Goal: Task Accomplishment & Management: Use online tool/utility

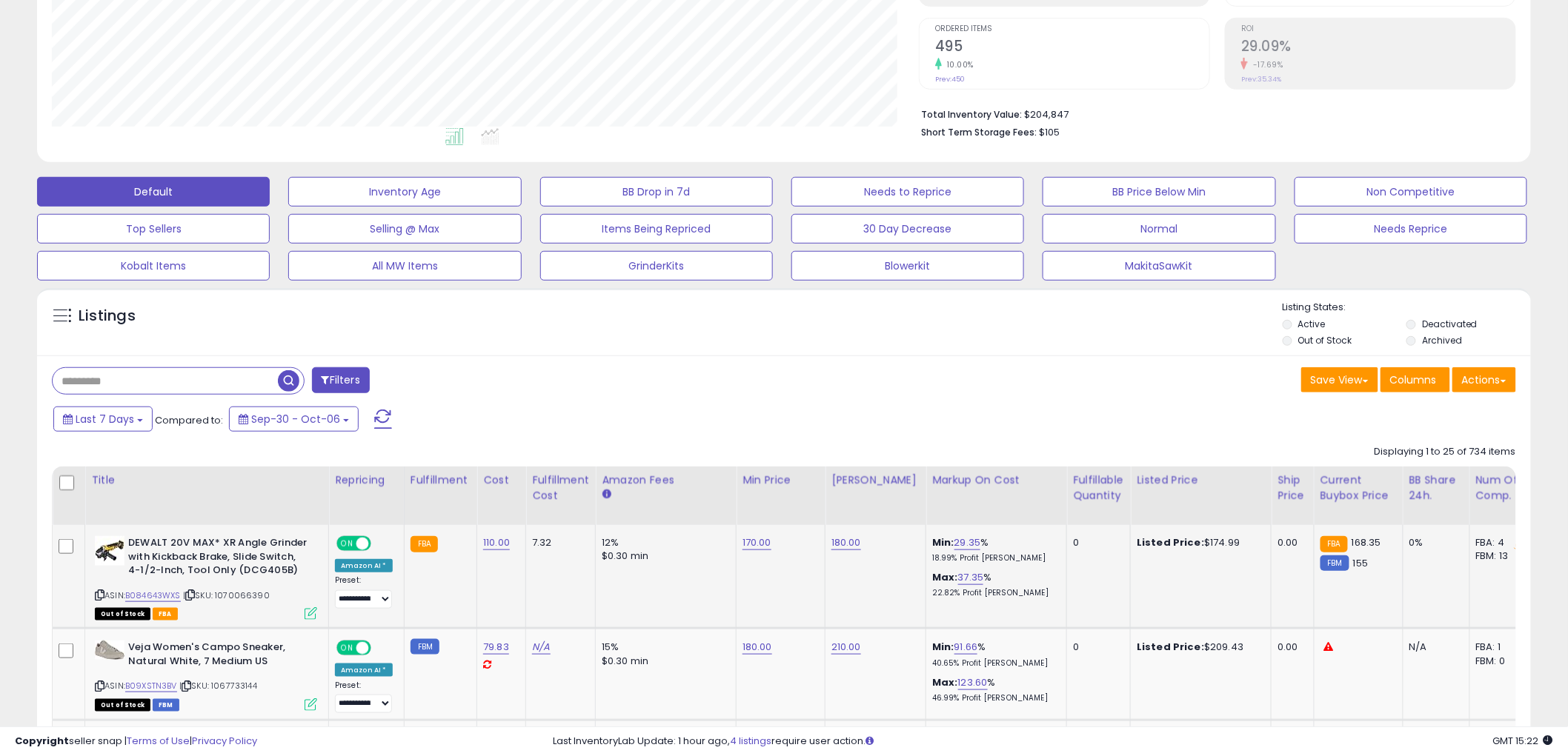
scroll to position [411, 0]
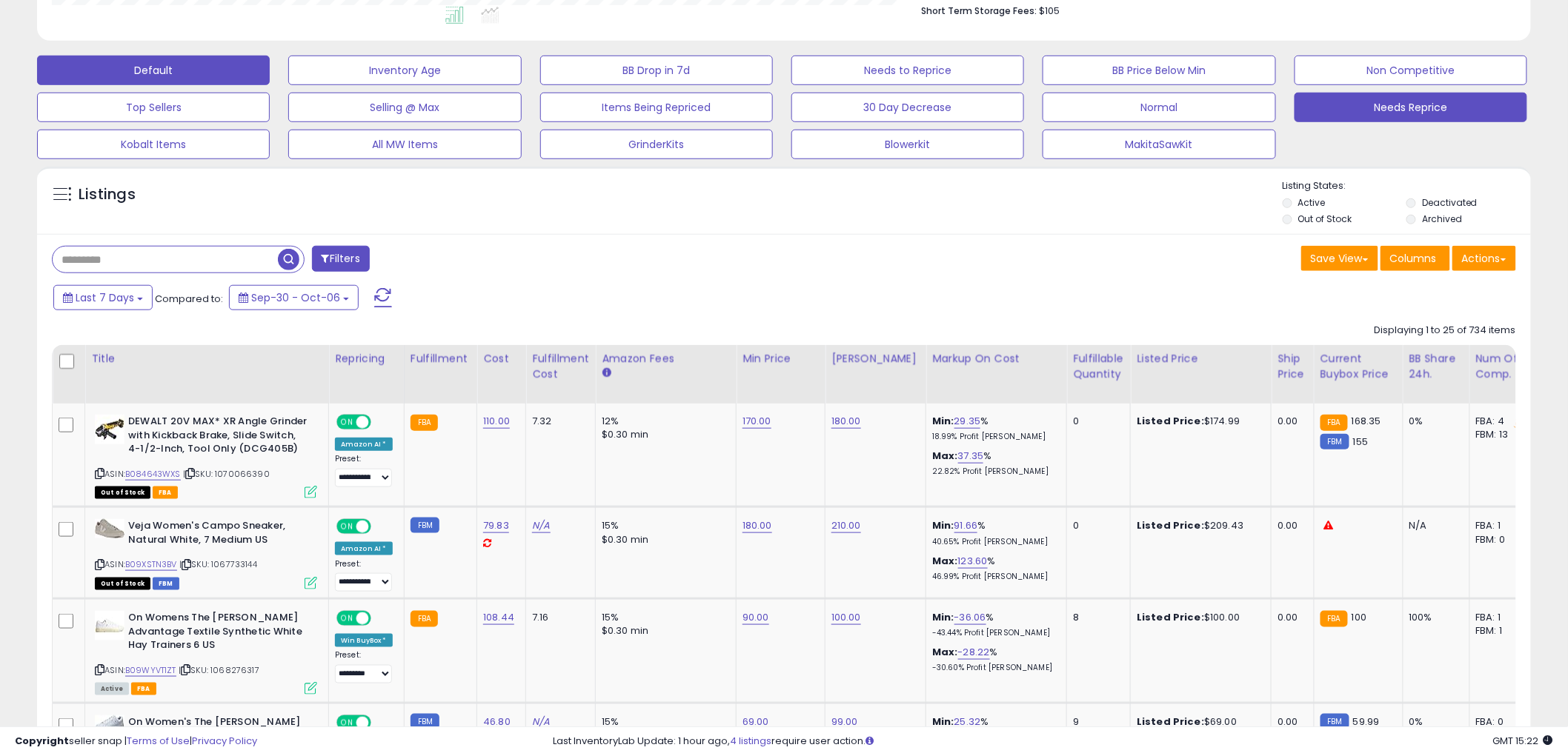
click at [1336, 116] on button "Needs Reprice" at bounding box center [1411, 108] width 233 height 30
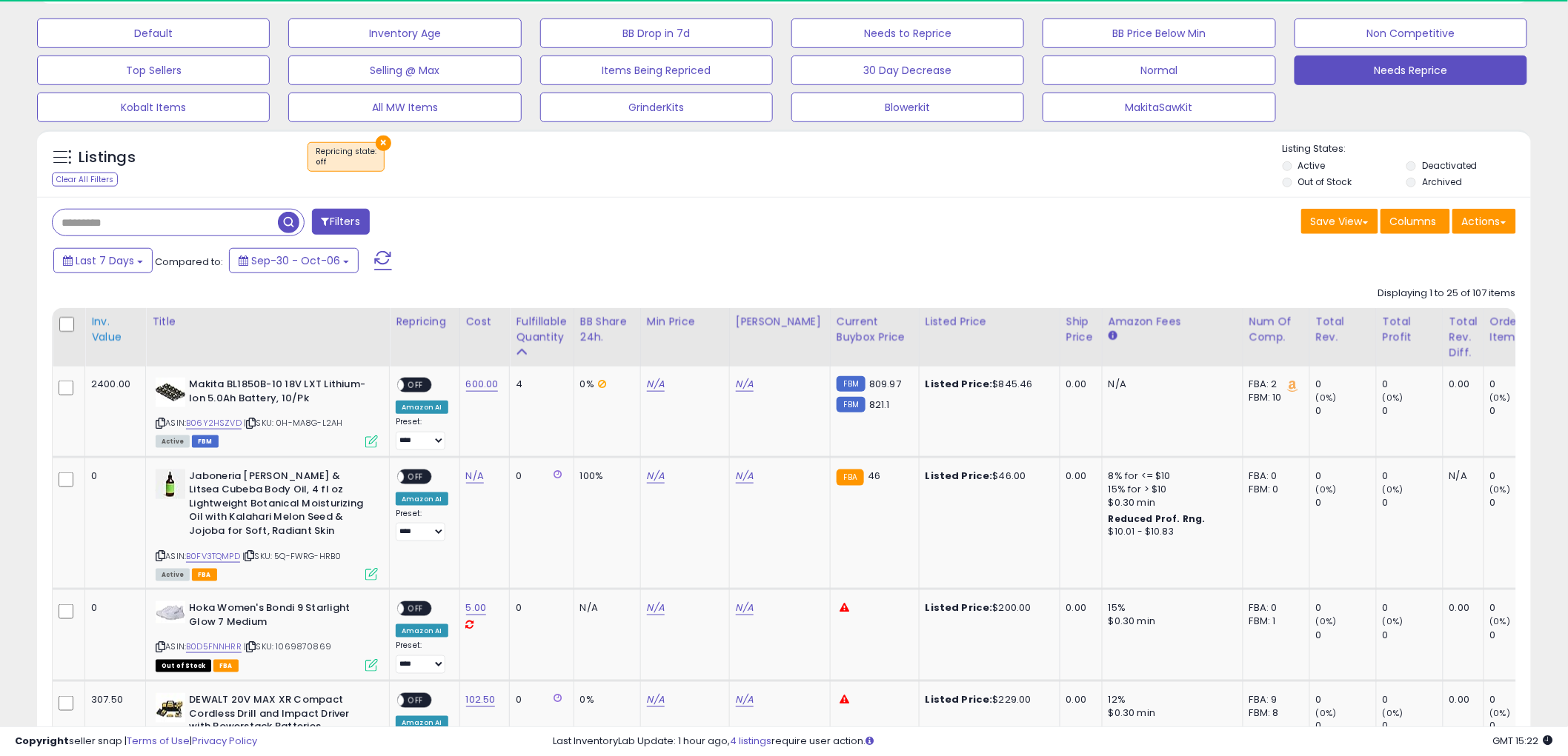
scroll to position [304, 868]
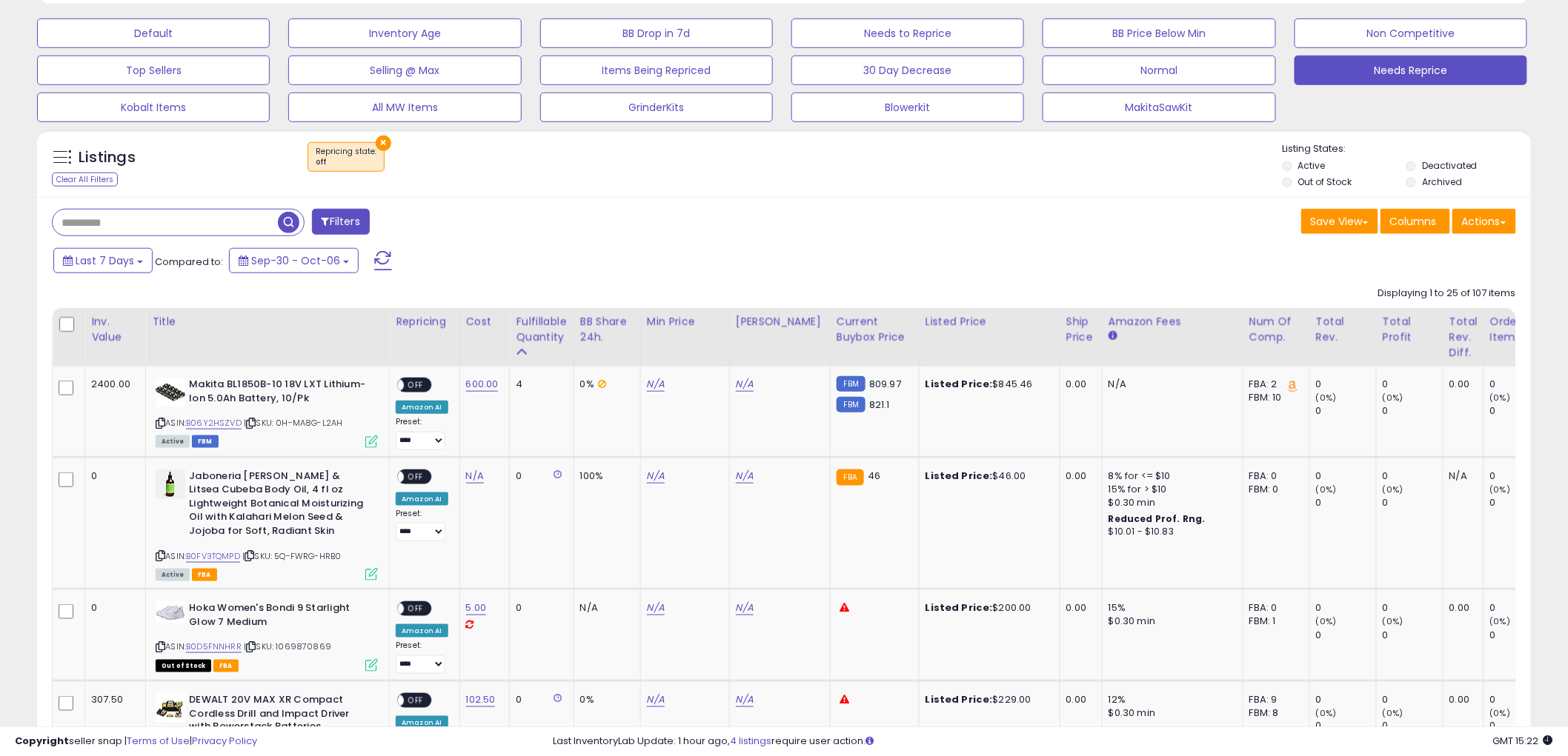
click at [380, 138] on button "×" at bounding box center [383, 144] width 16 height 16
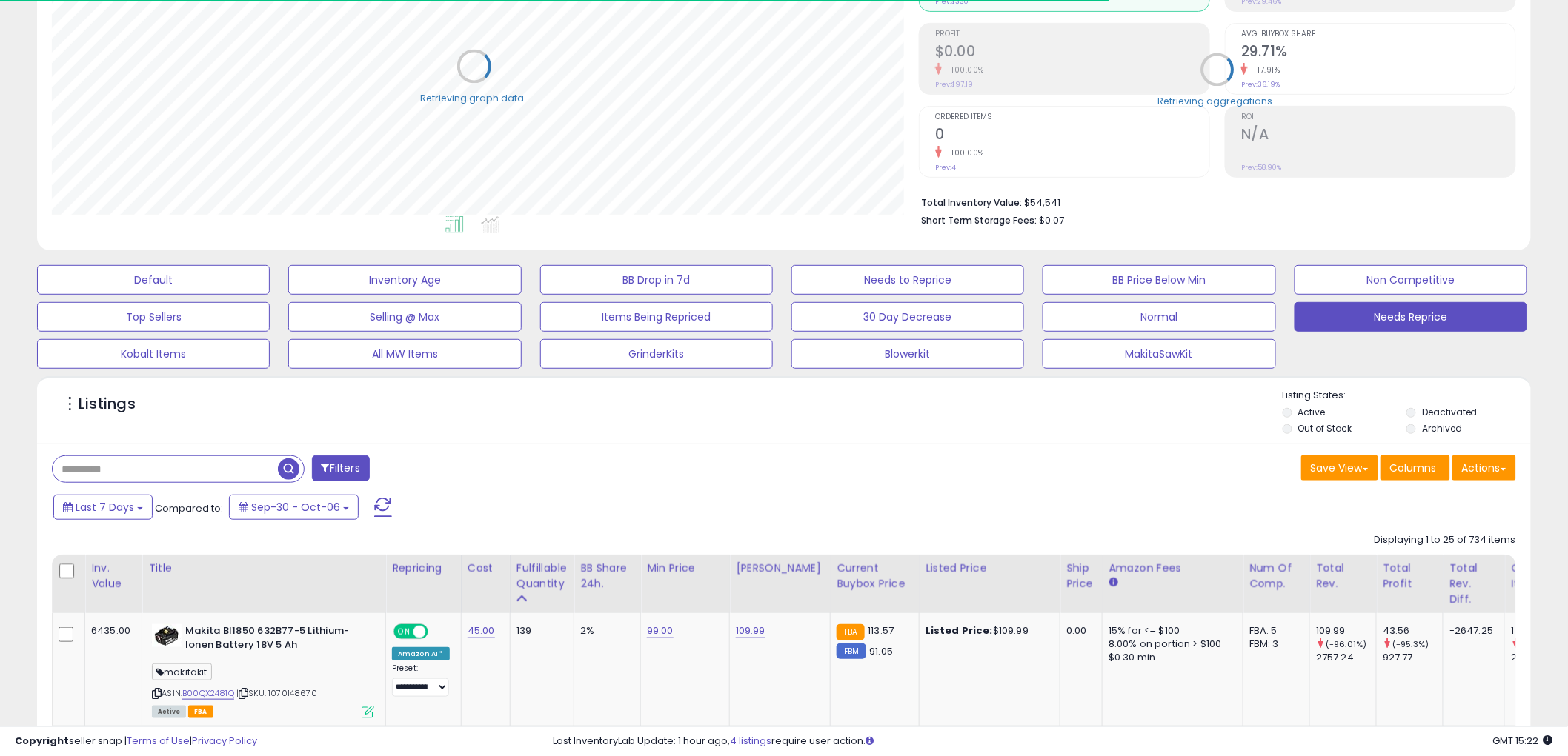
scroll to position [740492, 740341]
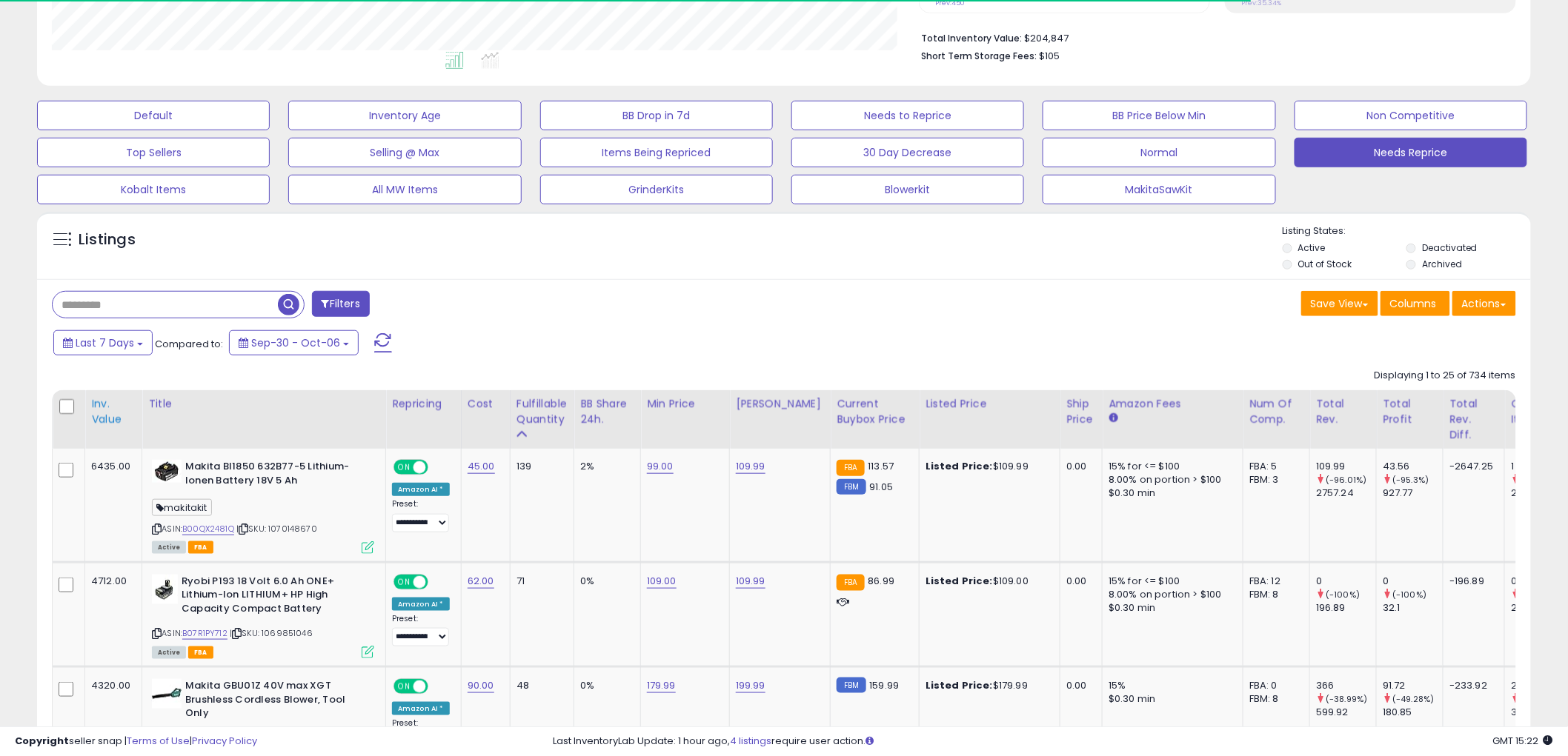
click at [109, 403] on div "Inv. value" at bounding box center [113, 412] width 45 height 32
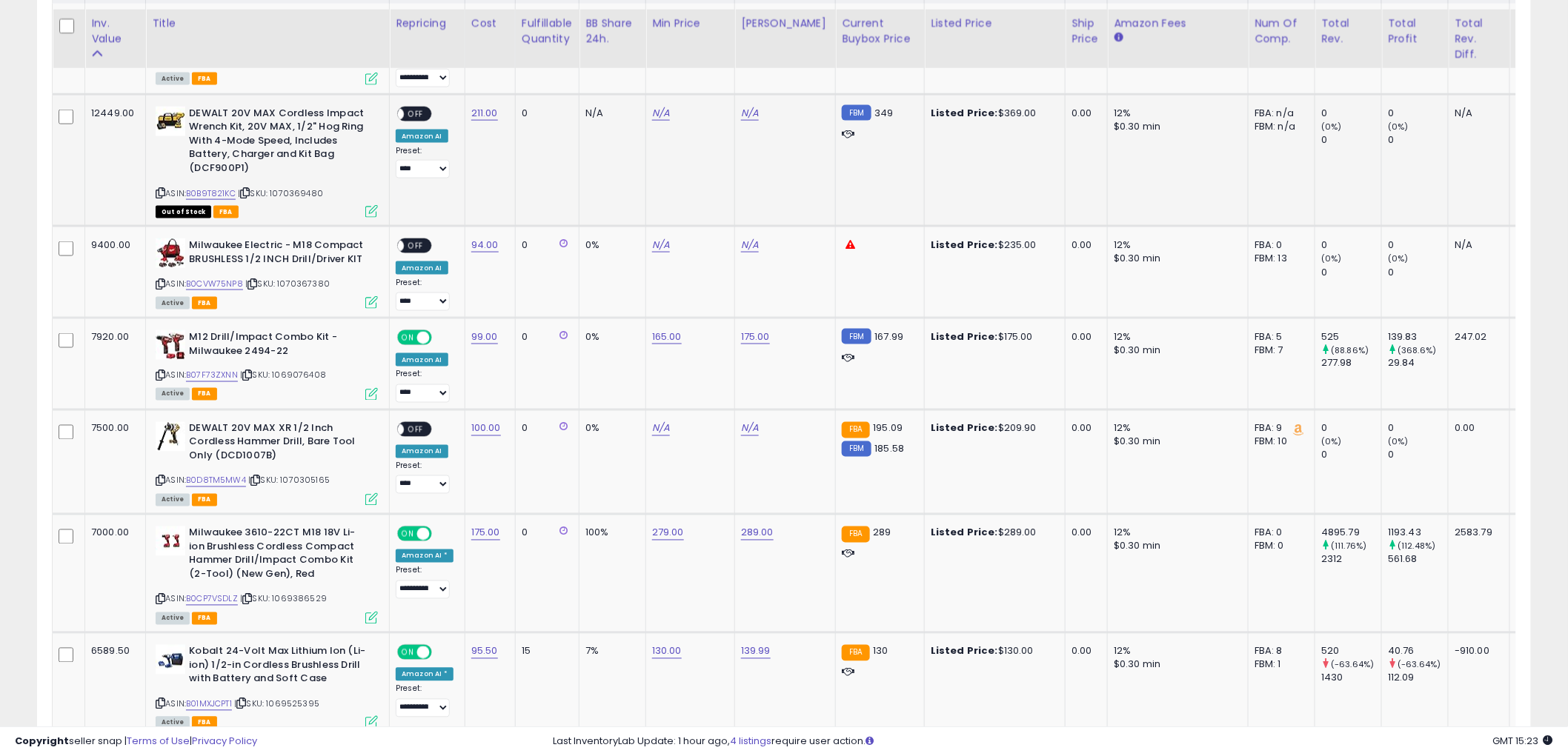
scroll to position [823, 0]
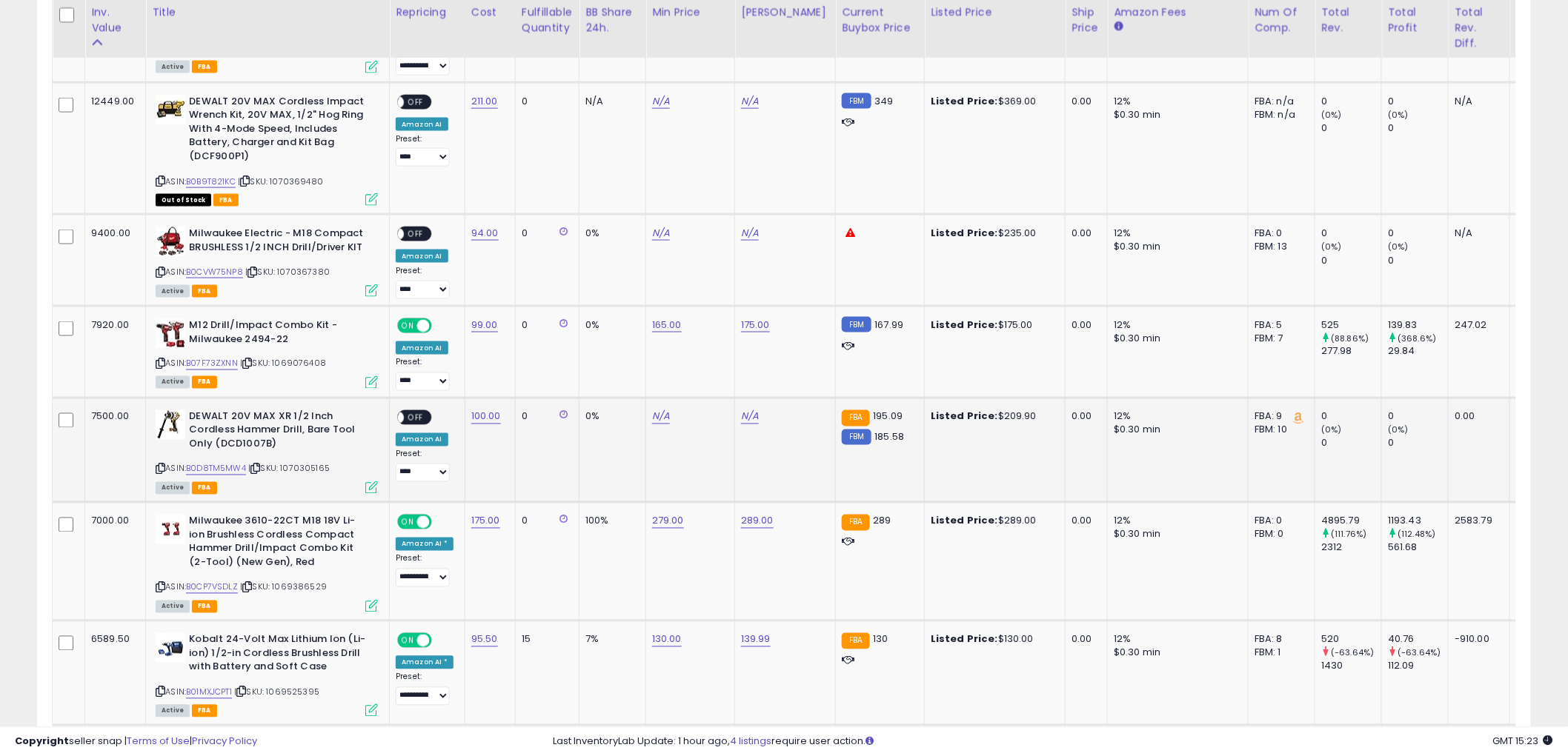
click at [159, 469] on icon at bounding box center [160, 469] width 10 height 8
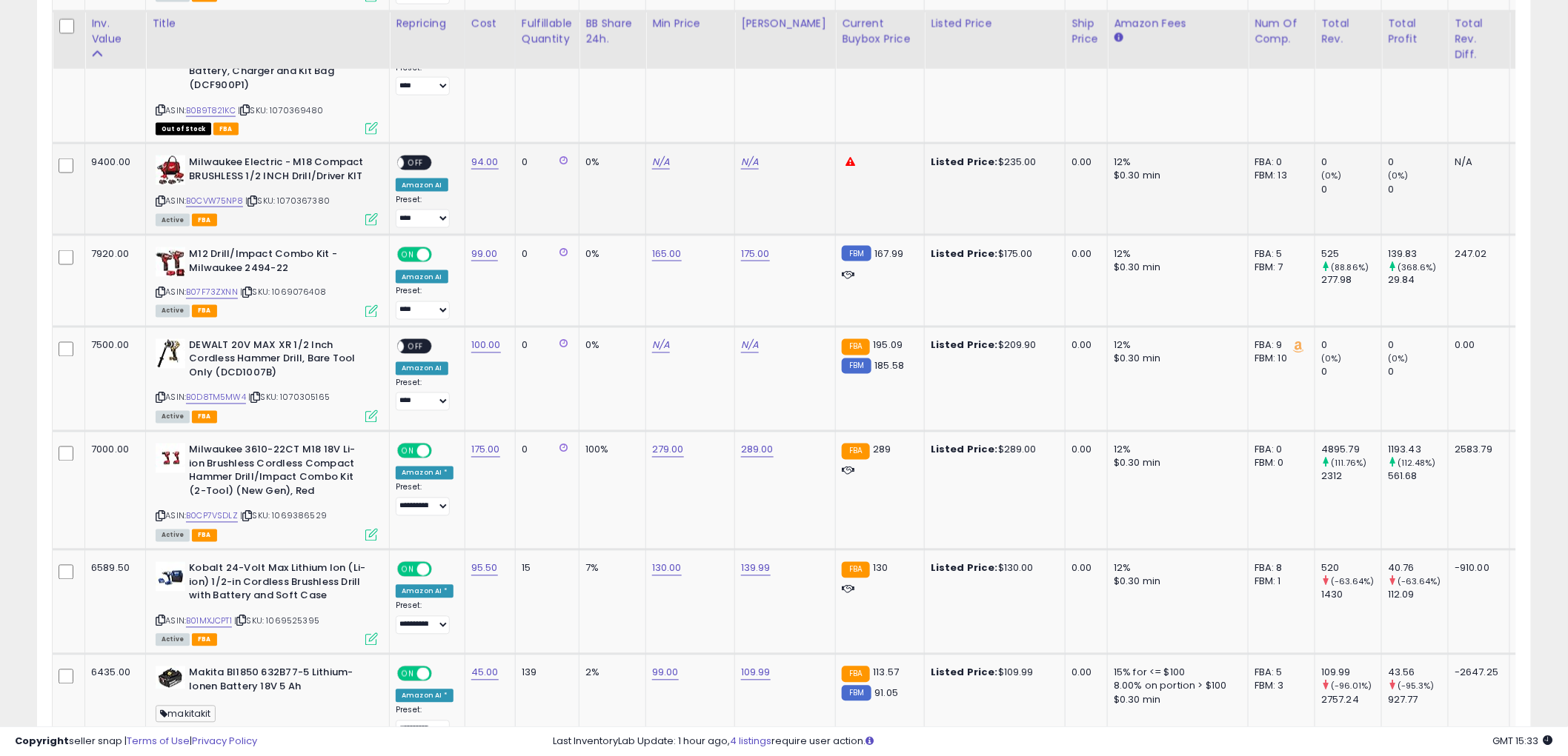
scroll to position [906, 0]
